Goal: Task Accomplishment & Management: Manage account settings

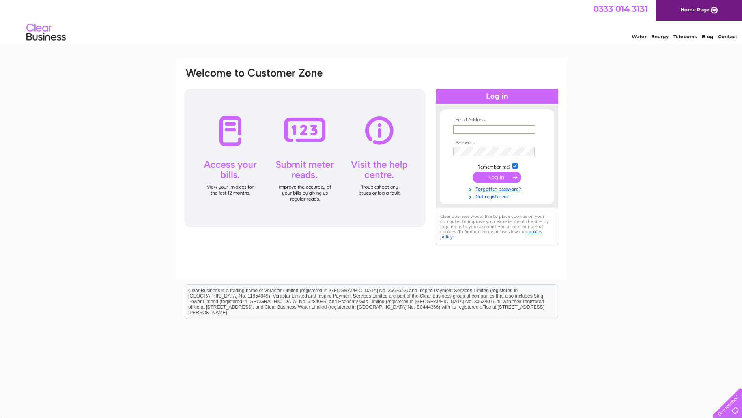
click at [464, 129] on input "text" at bounding box center [494, 129] width 82 height 9
type input "paula.lennox@carrickcentre.co.uk"
click at [497, 177] on input "submit" at bounding box center [497, 177] width 49 height 11
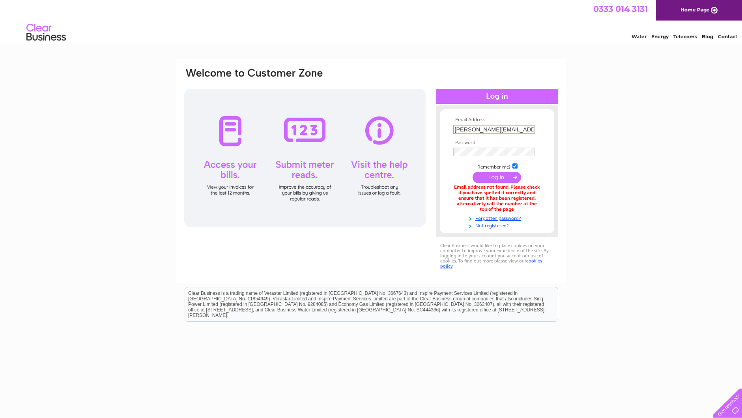
scroll to position [0, 7]
drag, startPoint x: 455, startPoint y: 129, endPoint x: 570, endPoint y: 128, distance: 115.2
click at [570, 128] on div "Email Address: paula.lennox@carrickcentre.co.uk Password:" at bounding box center [371, 238] width 742 height 359
type input "karen.mitchell@carrickcentre.co.uk"
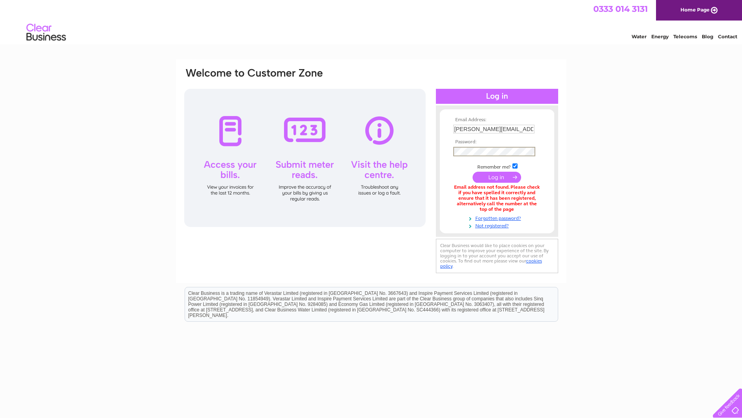
click at [499, 174] on input "submit" at bounding box center [497, 177] width 49 height 11
click at [491, 177] on input "submit" at bounding box center [497, 176] width 49 height 11
click at [490, 176] on input "submit" at bounding box center [497, 176] width 49 height 11
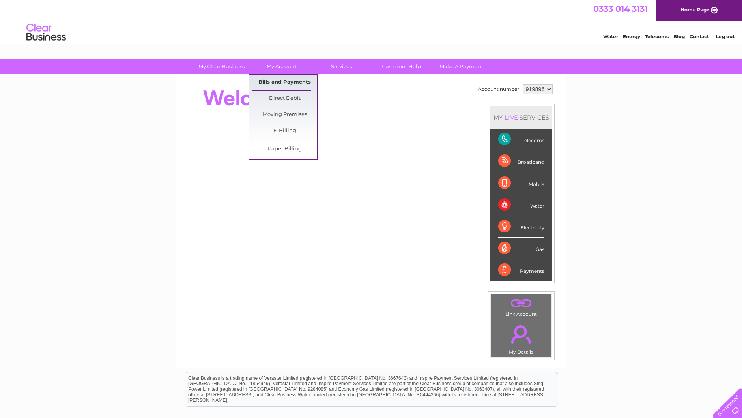
click at [287, 80] on link "Bills and Payments" at bounding box center [284, 83] width 65 height 16
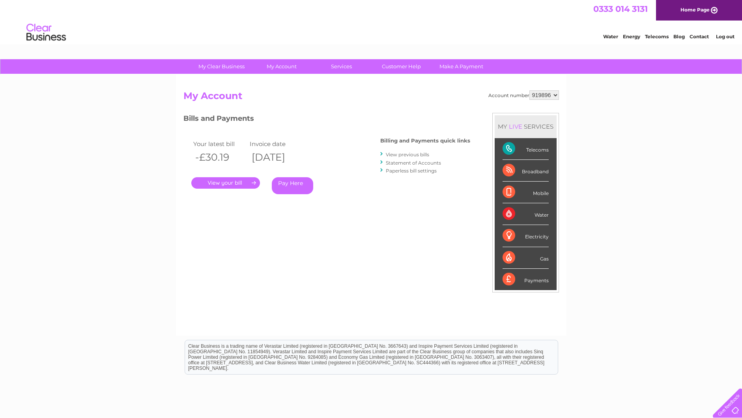
click at [231, 185] on link "." at bounding box center [225, 182] width 69 height 11
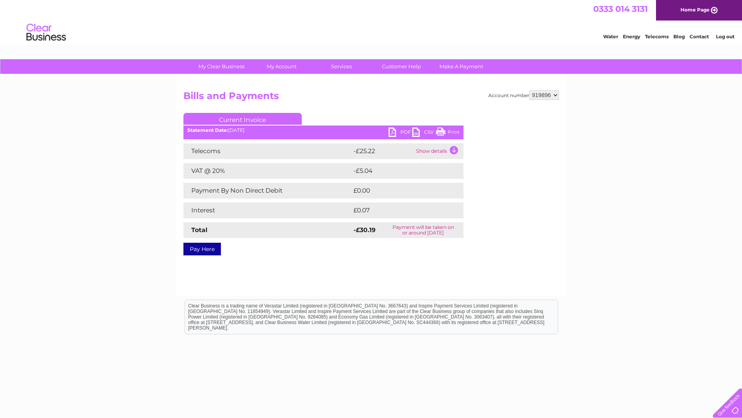
click at [236, 119] on link "Current Invoice" at bounding box center [242, 119] width 118 height 12
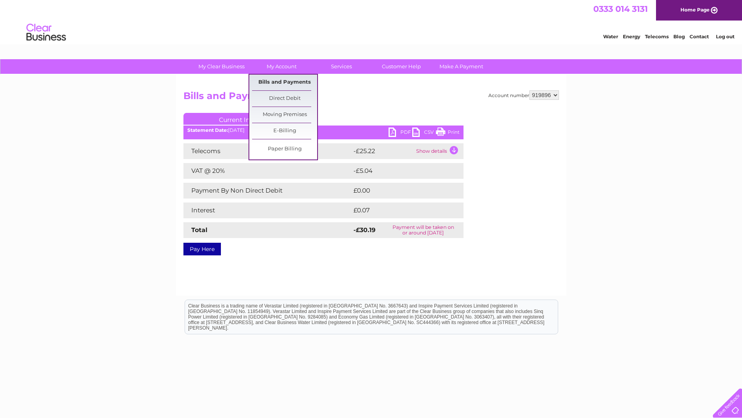
click at [278, 84] on link "Bills and Payments" at bounding box center [284, 83] width 65 height 16
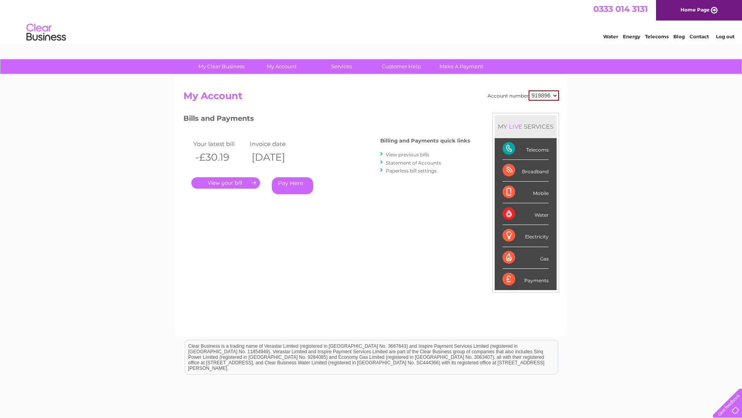
click at [412, 161] on link "Statement of Accounts" at bounding box center [413, 163] width 55 height 6
